Goal: Navigation & Orientation: Find specific page/section

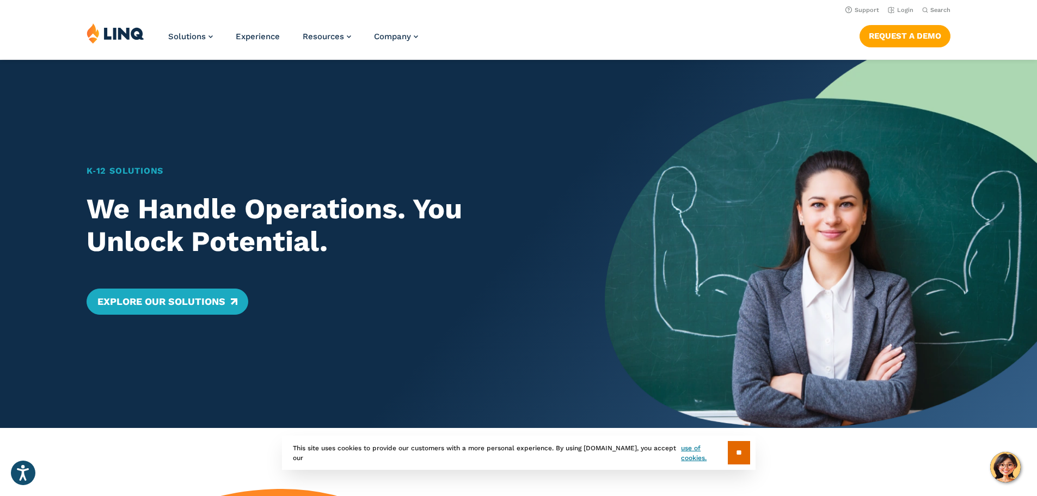
click at [823, 71] on img at bounding box center [821, 244] width 432 height 368
click at [893, 10] on link "Login" at bounding box center [901, 10] width 26 height 7
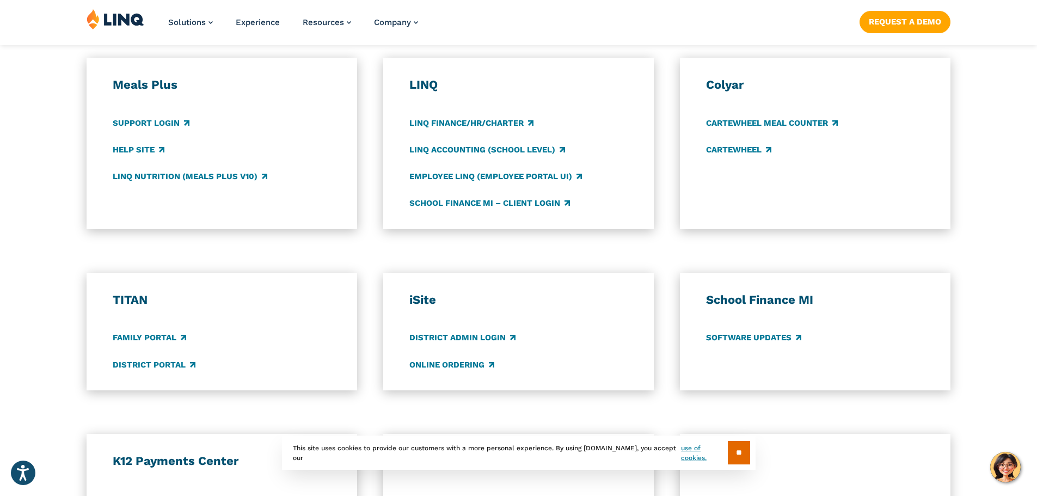
scroll to position [816, 0]
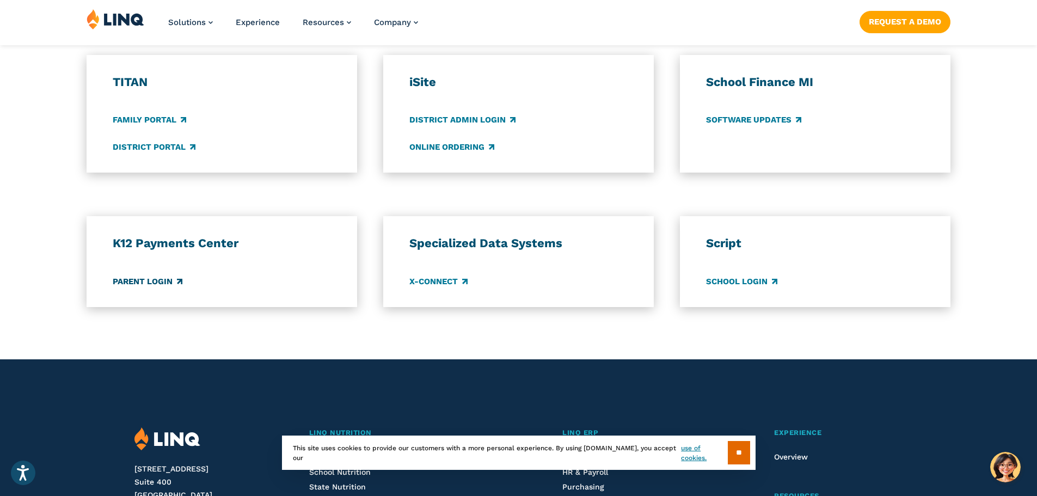
click at [165, 283] on link "Parent Login" at bounding box center [148, 281] width 70 height 12
